Goal: Communication & Community: Participate in discussion

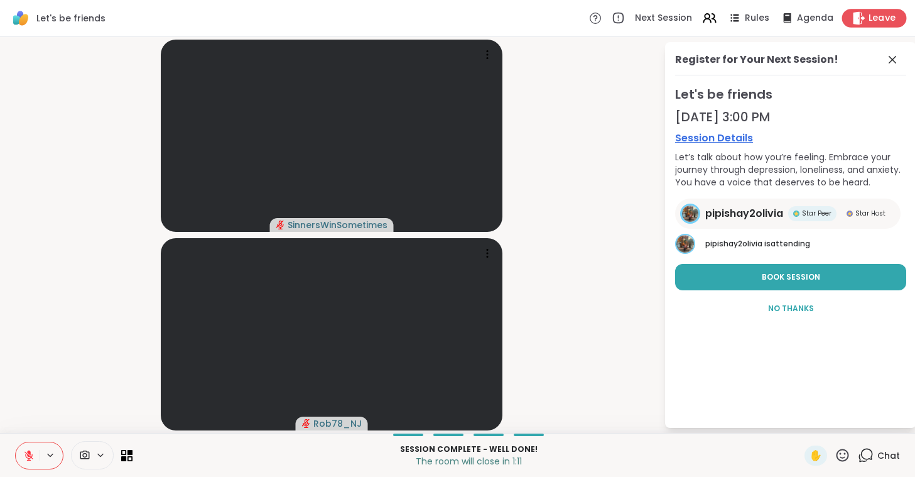
click at [876, 21] on span "Leave" at bounding box center [883, 18] width 28 height 13
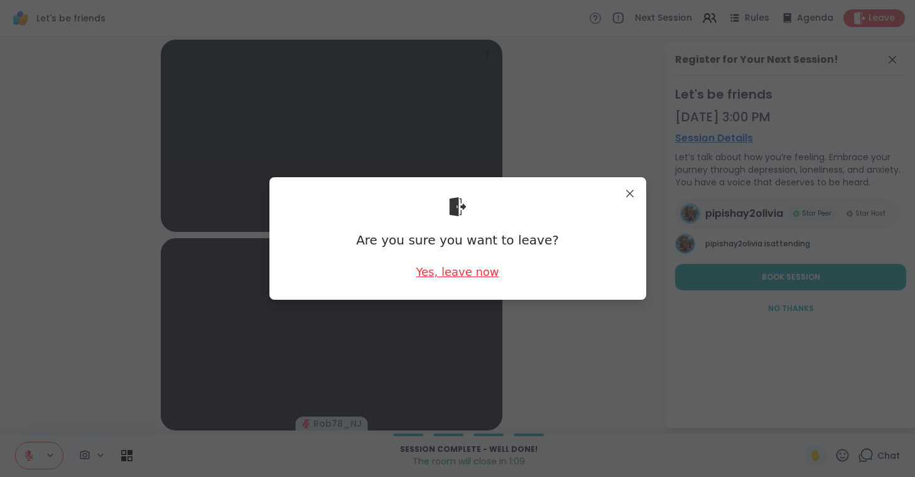
click at [460, 276] on div "Yes, leave now" at bounding box center [457, 272] width 83 height 16
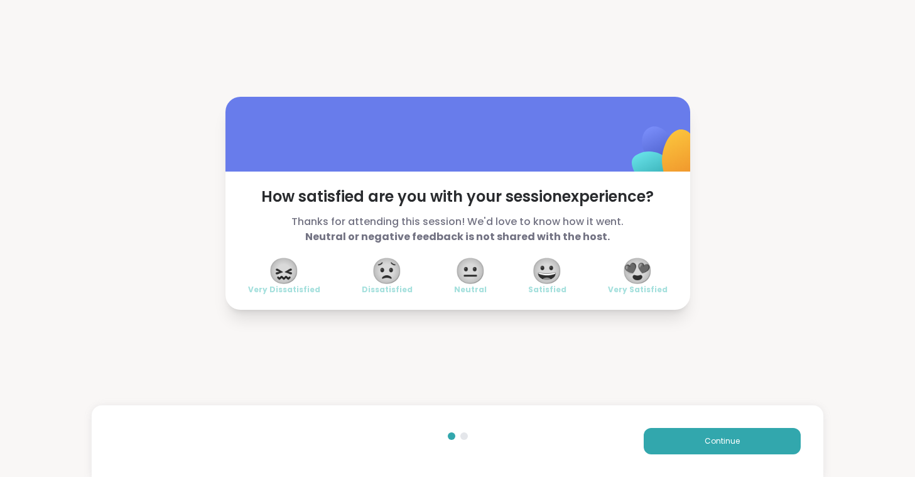
click at [632, 282] on span "😍" at bounding box center [637, 270] width 31 height 23
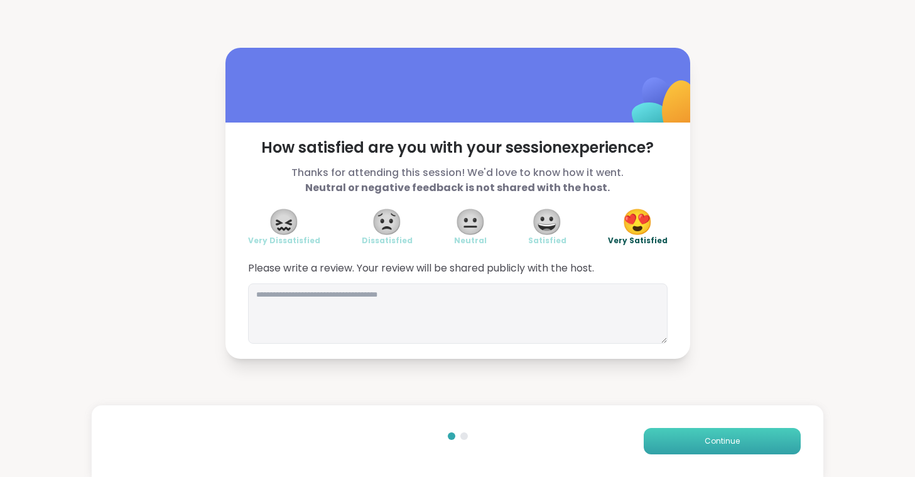
click at [724, 436] on span "Continue" at bounding box center [722, 440] width 35 height 11
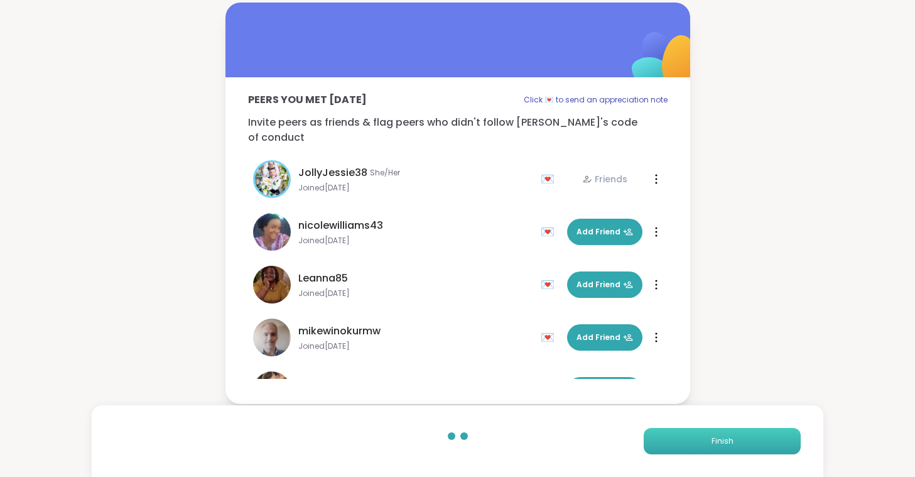
click at [724, 436] on span "Finish" at bounding box center [723, 440] width 22 height 11
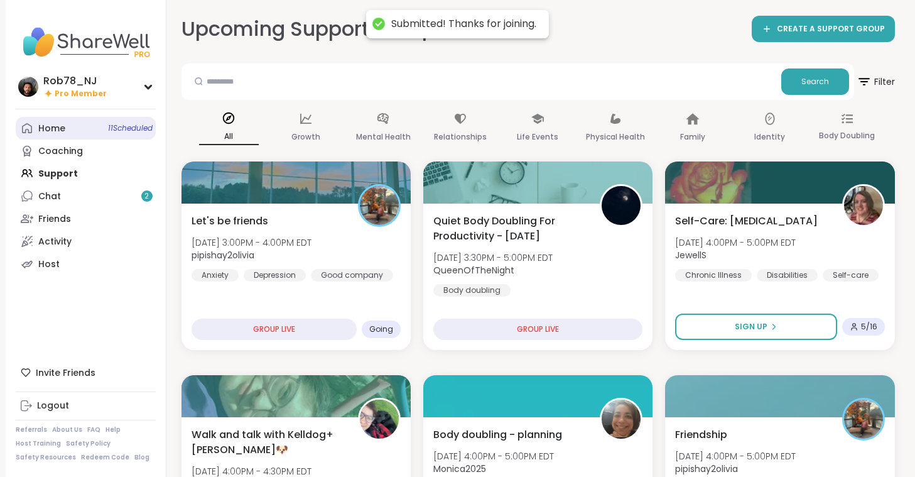
click at [79, 125] on link "Home 11 Scheduled" at bounding box center [86, 128] width 140 height 23
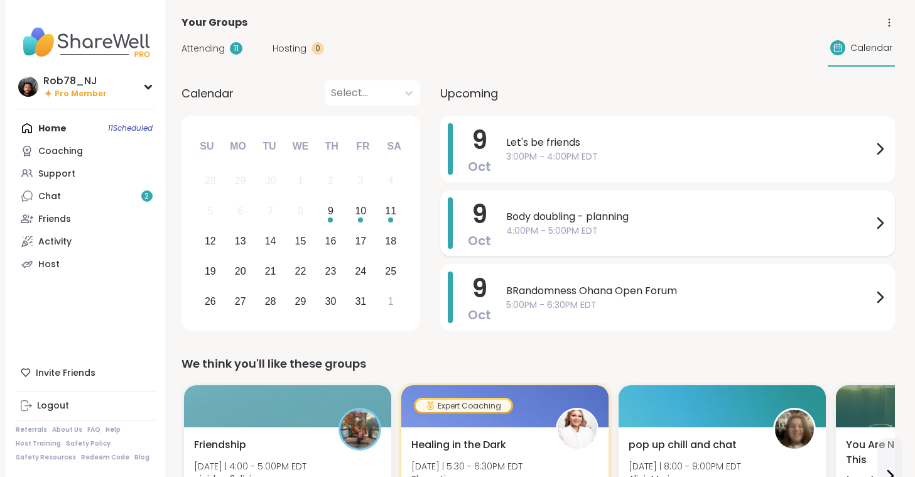
click at [549, 217] on span "Body doubling - planning" at bounding box center [689, 216] width 366 height 15
click at [648, 217] on span "Body doubling - planning" at bounding box center [689, 216] width 366 height 15
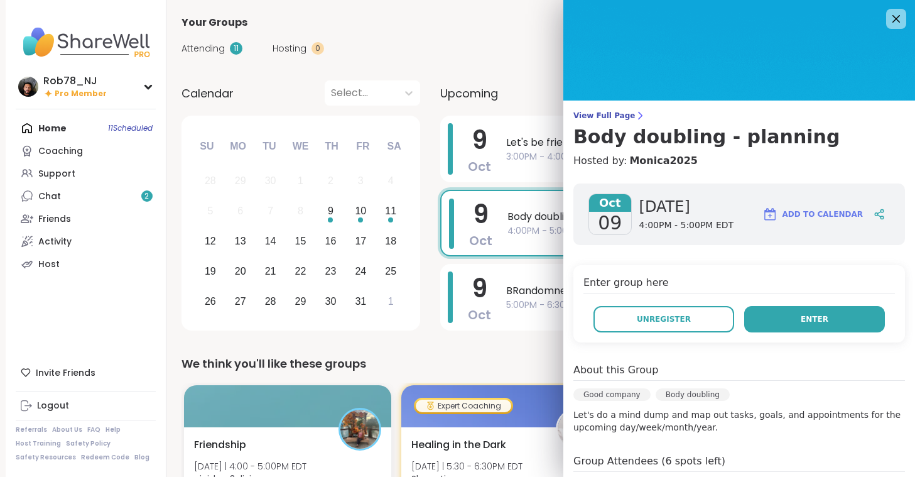
click at [810, 332] on button "Enter" at bounding box center [814, 319] width 141 height 26
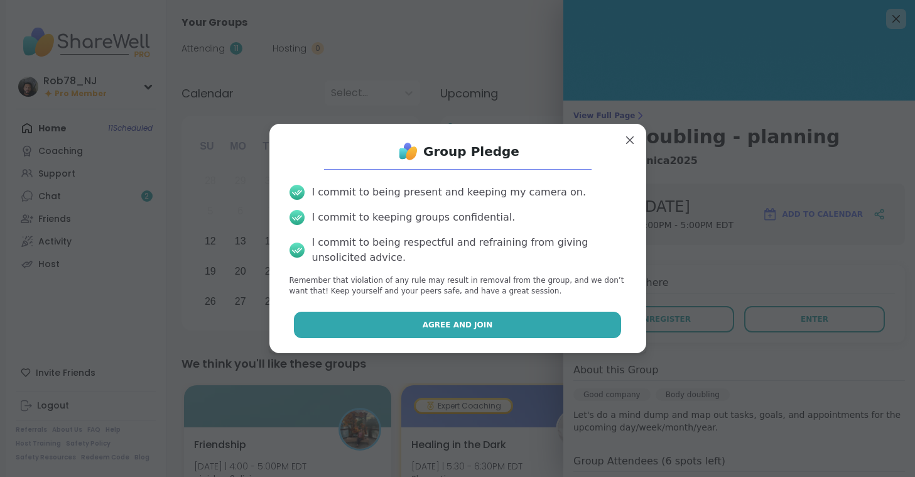
click at [443, 327] on span "Agree and Join" at bounding box center [458, 324] width 70 height 11
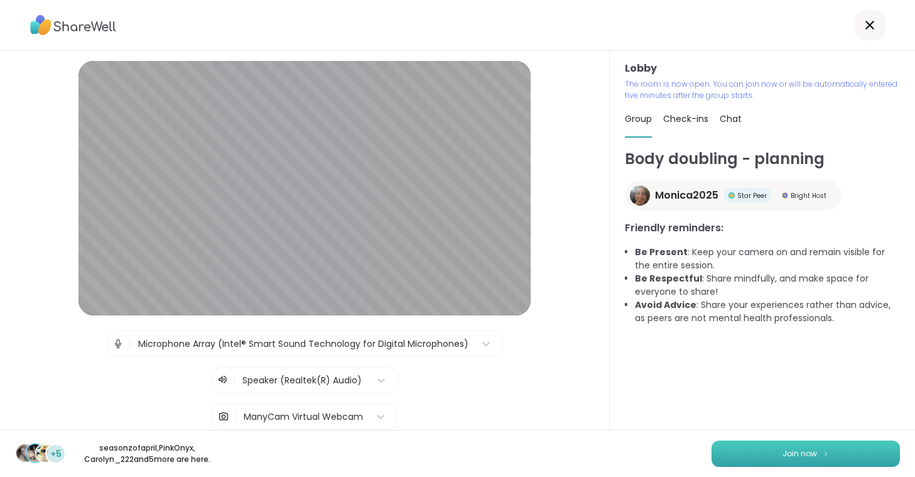
click at [772, 448] on button "Join now" at bounding box center [806, 453] width 188 height 26
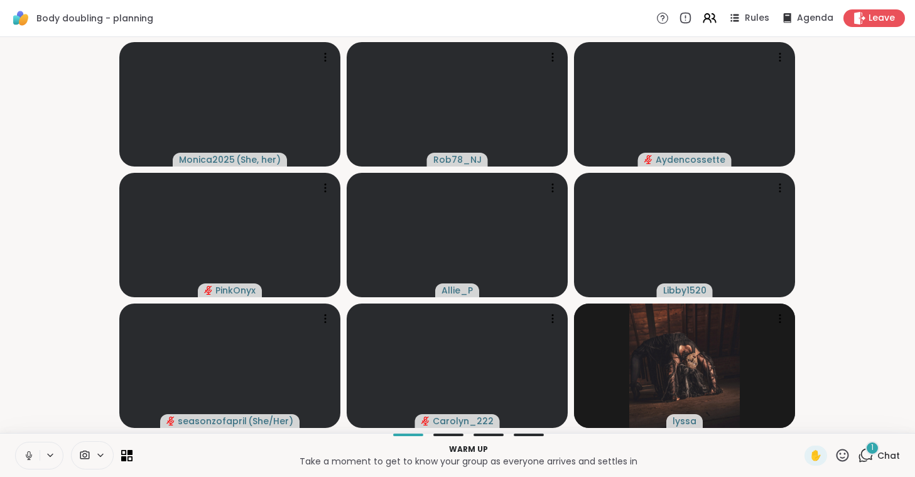
click at [22, 457] on button at bounding box center [28, 455] width 24 height 26
click at [87, 455] on icon at bounding box center [84, 455] width 11 height 12
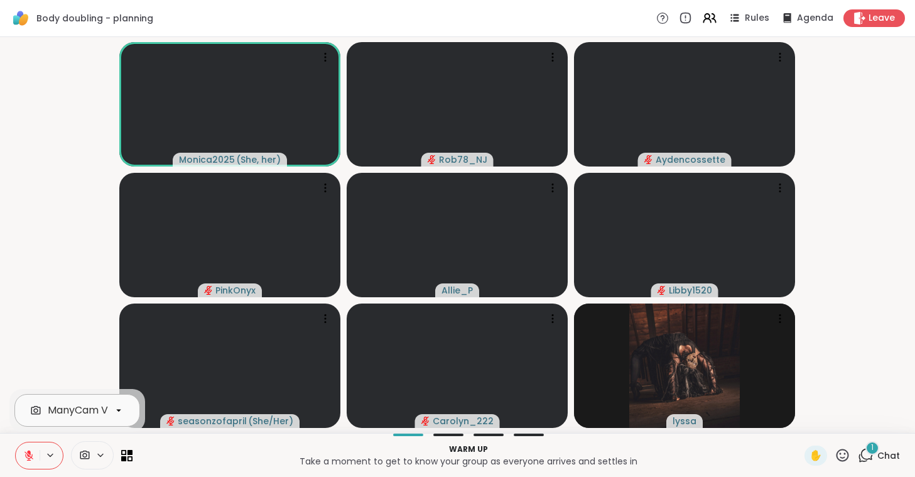
click at [102, 414] on div "ManyCam Virtual Webcam" at bounding box center [115, 410] width 134 height 15
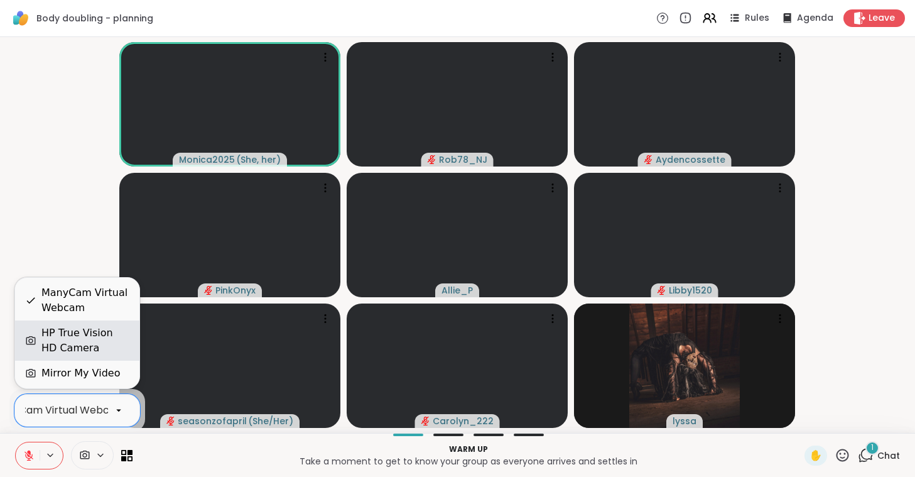
click at [95, 343] on div "HP True Vision HD Camera" at bounding box center [85, 340] width 88 height 30
